Goal: Transaction & Acquisition: Subscribe to service/newsletter

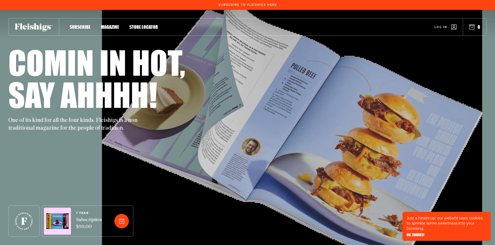
click at [472, 28] on icon "button" at bounding box center [471, 26] width 5 height 5
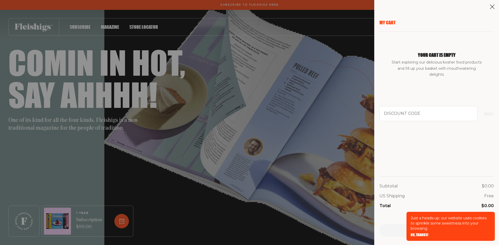
click at [170, 202] on div "My Cart Your cart is empty Start exploring our delicious kosher food products a…" at bounding box center [249, 122] width 499 height 245
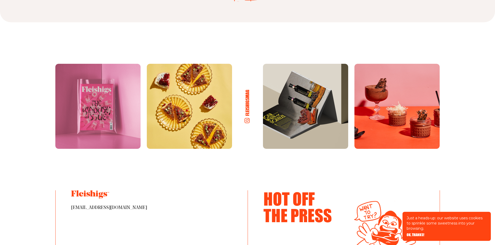
scroll to position [2805, 0]
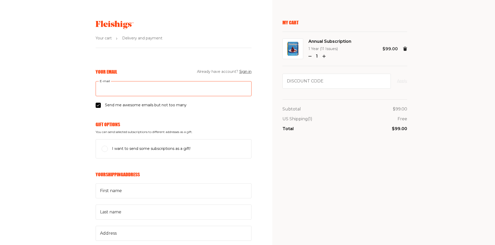
click at [125, 89] on input "E-mail" at bounding box center [174, 88] width 156 height 15
type input "starfellner@gmail.com"
type input "miriam"
type input "fellner"
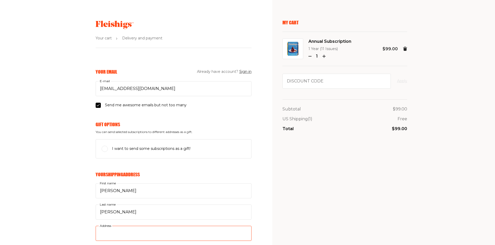
type input "864 E 23rd St"
type input "7182520064"
type input "11210"
type input "Brooklyn"
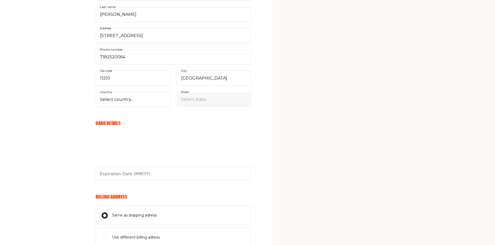
scroll to position [208, 0]
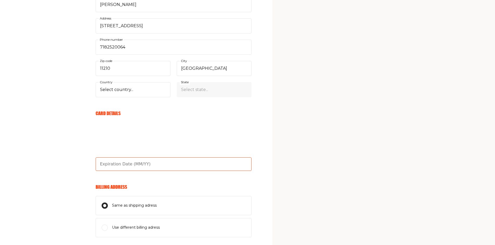
type input "05/28"
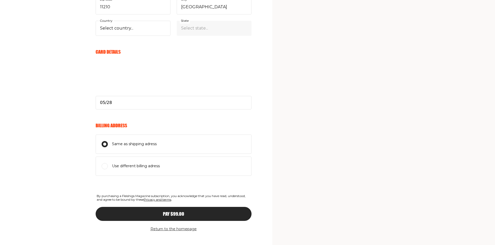
scroll to position [277, 0]
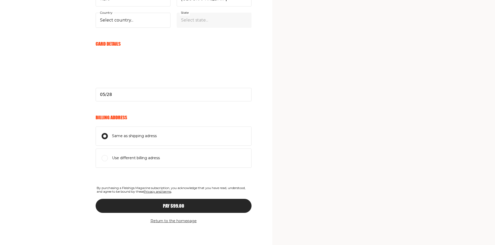
click at [171, 204] on span "Pay $99.00" at bounding box center [173, 201] width 21 height 5
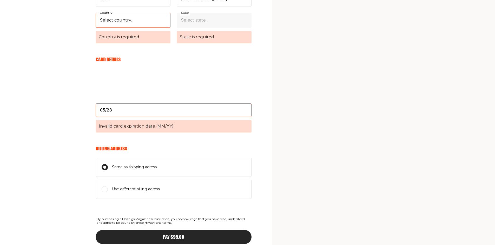
click at [129, 21] on select "Select country... United States Canada (+$29/subscription) Afghanistan (+$44/su…" at bounding box center [133, 20] width 75 height 15
select select "US"
click at [96, 13] on select "Select country... United States Canada (+$29/subscription) Afghanistan (+$44/su…" at bounding box center [133, 20] width 75 height 15
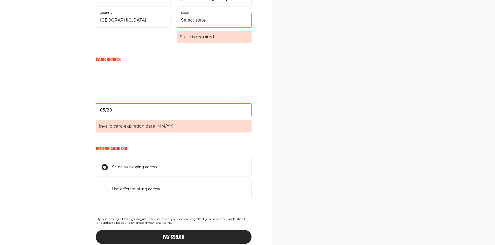
click at [186, 21] on select "Select state... Alabama Alaska American Samoa Arizona Arkansas California Color…" at bounding box center [214, 20] width 75 height 15
select select "New York"
click at [177, 13] on select "Select state... Alabama Alaska American Samoa Arizona Arkansas California Color…" at bounding box center [214, 20] width 75 height 15
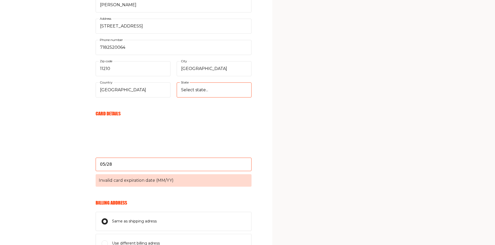
scroll to position [293, 0]
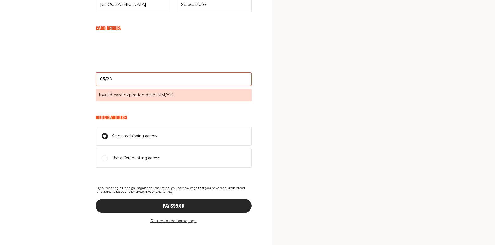
click at [163, 206] on div "Pay $99.00" at bounding box center [173, 206] width 135 height 5
drag, startPoint x: 125, startPoint y: 80, endPoint x: 92, endPoint y: 78, distance: 33.3
click at [92, 78] on div "Your Email Already have account? Sign in starfellner@gmail.com E-mail Send me a…" at bounding box center [125, 11] width 251 height 470
type input "05/28"
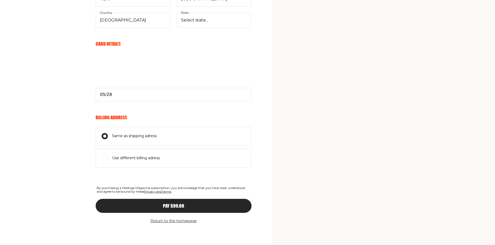
click at [197, 207] on div "Pay $99.00" at bounding box center [173, 206] width 135 height 5
